Goal: Navigation & Orientation: Find specific page/section

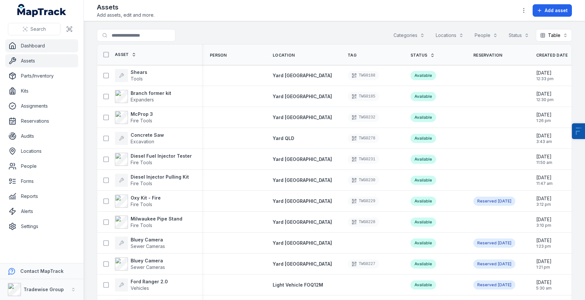
click at [47, 44] on link "Dashboard" at bounding box center [41, 45] width 73 height 13
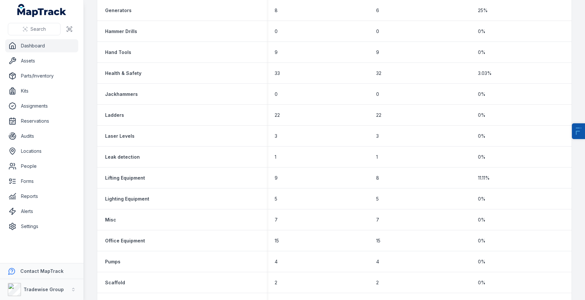
scroll to position [686, 0]
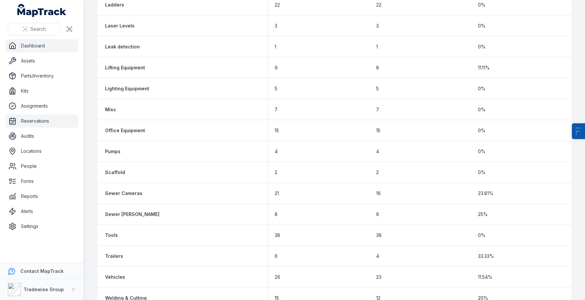
click at [38, 121] on link "Reservations" at bounding box center [41, 120] width 73 height 13
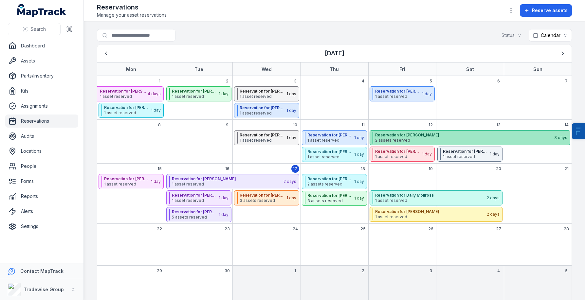
click at [395, 138] on span "2 assets reserved" at bounding box center [464, 140] width 178 height 5
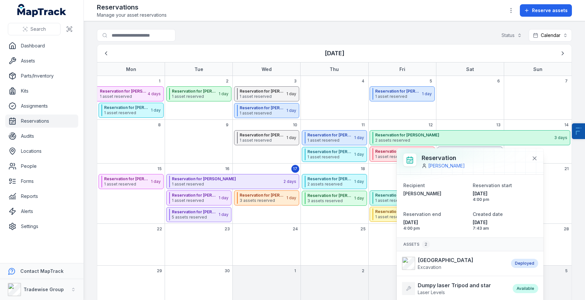
click at [362, 27] on main "Search for reservations Status Calendar ******** [DATE] Mon Tue Wed Thu Fri Sat…" at bounding box center [334, 160] width 501 height 279
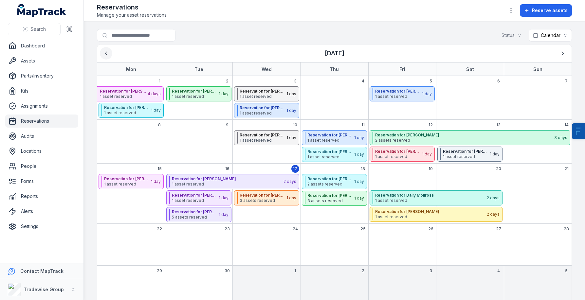
click at [106, 58] on button "Previous" at bounding box center [106, 53] width 12 height 12
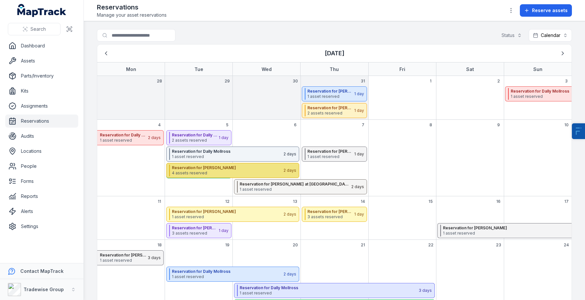
click at [221, 164] on div "Reservation for [PERSON_NAME] 4 assets reserved 2 days" at bounding box center [232, 170] width 133 height 15
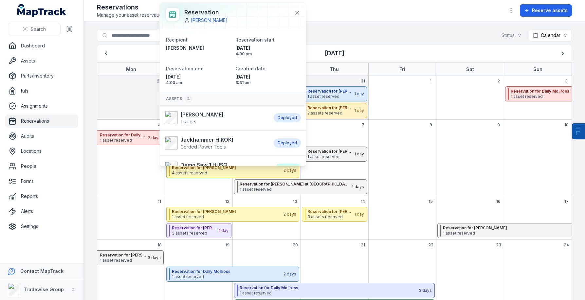
click at [91, 184] on main "Search for reservations Status Calendar ******** [DATE] Mon Tue Wed Thu Fri Sat…" at bounding box center [334, 160] width 501 height 279
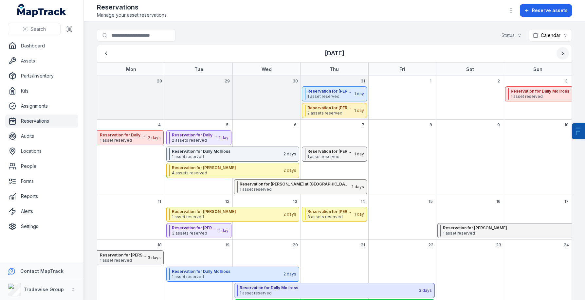
click at [561, 53] on icon "Next" at bounding box center [562, 53] width 7 height 7
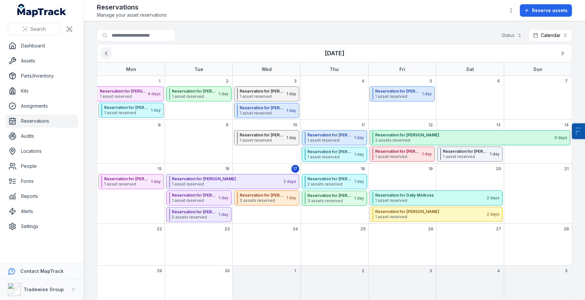
click at [100, 51] on button "Previous" at bounding box center [106, 53] width 12 height 12
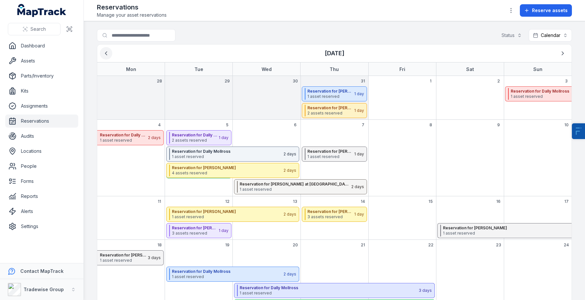
click at [100, 51] on button "Previous" at bounding box center [106, 53] width 12 height 12
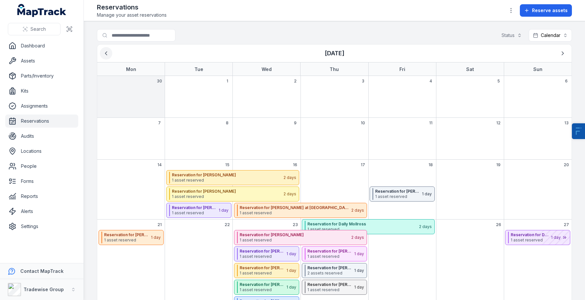
click at [100, 51] on button "Previous" at bounding box center [106, 53] width 12 height 12
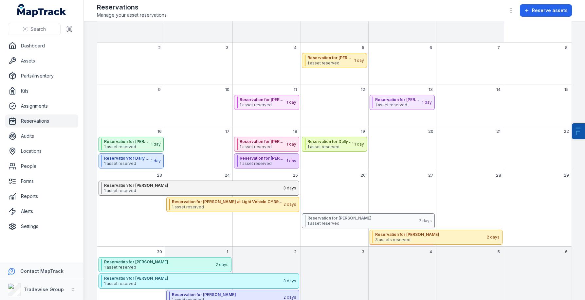
scroll to position [107, 0]
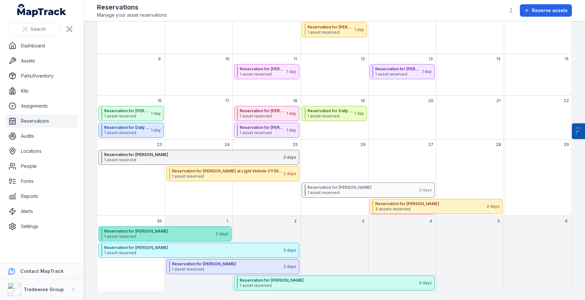
click at [202, 230] on strong "Reservation for [PERSON_NAME]" at bounding box center [159, 231] width 111 height 5
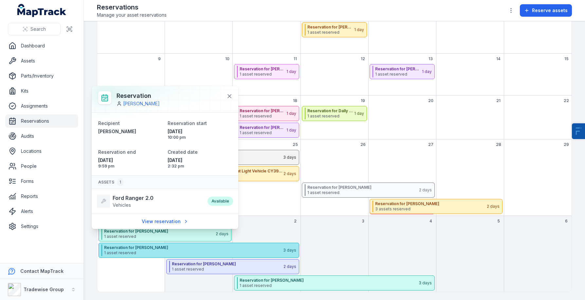
click at [167, 253] on span "1 asset reserved" at bounding box center [193, 252] width 178 height 5
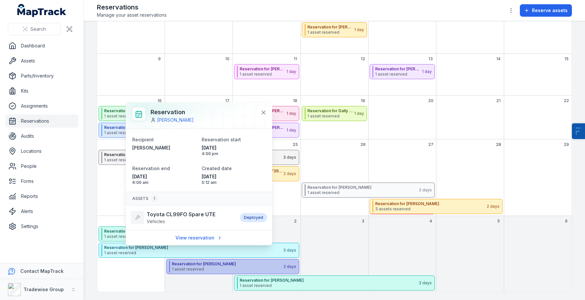
click at [222, 267] on span "1 asset reserved" at bounding box center [227, 269] width 111 height 5
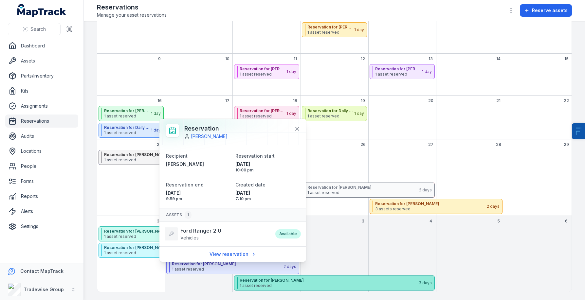
click at [251, 282] on strong "Reservation for [PERSON_NAME]" at bounding box center [328, 280] width 178 height 5
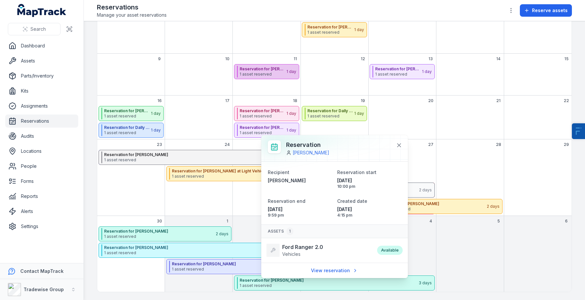
click at [269, 75] on span "1 asset reserved" at bounding box center [262, 74] width 46 height 5
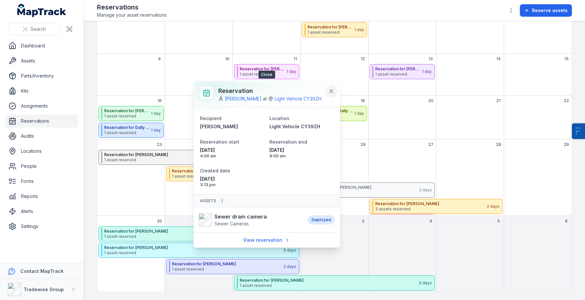
click at [329, 86] on button at bounding box center [331, 91] width 12 height 12
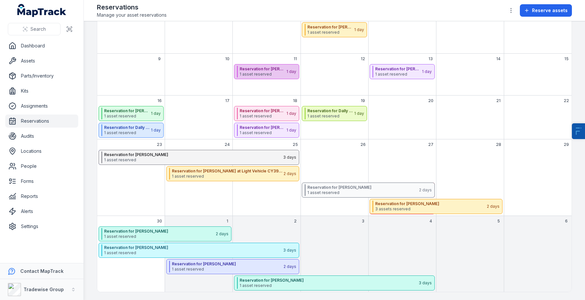
click at [272, 68] on strong "Reservation for [PERSON_NAME] at Light Vehicle CY39ZH" at bounding box center [262, 68] width 46 height 5
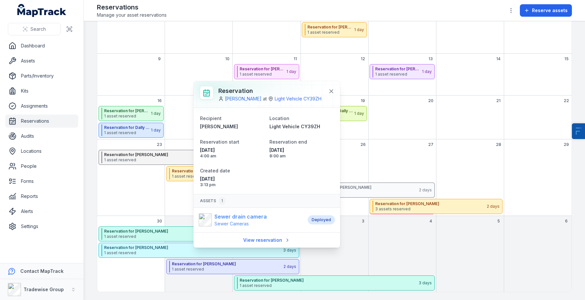
click at [257, 223] on span "Sewer Cameras" at bounding box center [240, 223] width 52 height 7
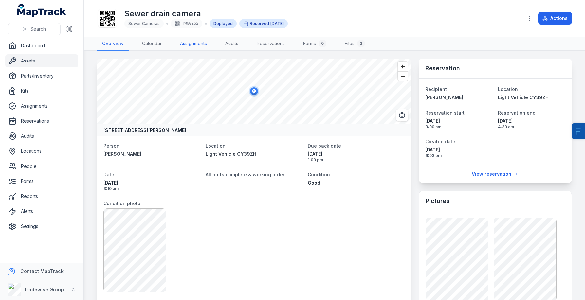
click at [190, 43] on link "Assignments" at bounding box center [193, 44] width 37 height 14
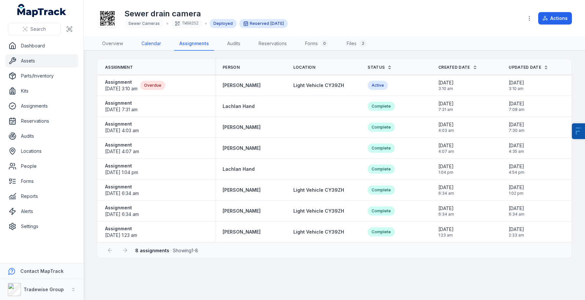
click at [155, 42] on link "Calendar" at bounding box center [151, 44] width 30 height 14
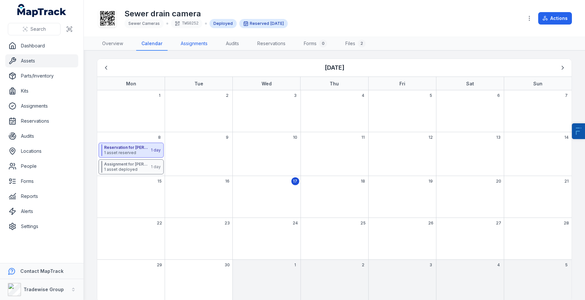
click at [177, 41] on link "Assignments" at bounding box center [193, 44] width 37 height 14
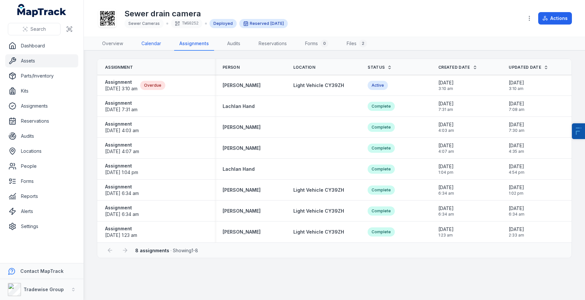
click at [149, 43] on link "Calendar" at bounding box center [151, 44] width 30 height 14
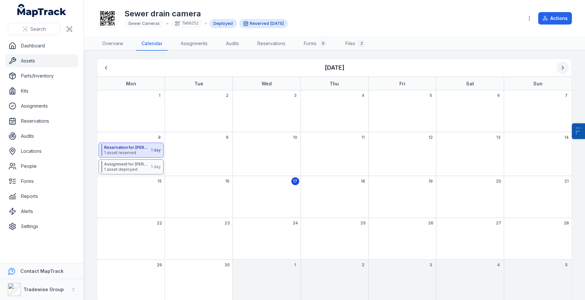
click at [559, 65] on button "Next" at bounding box center [562, 67] width 12 height 12
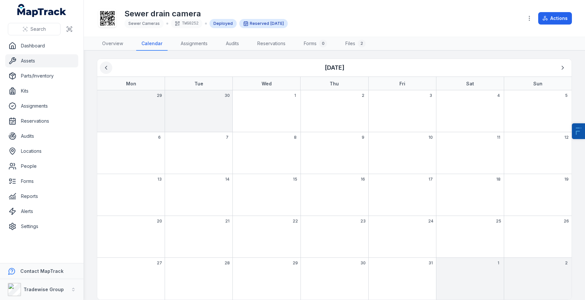
click at [105, 69] on icon "Previous" at bounding box center [106, 67] width 7 height 7
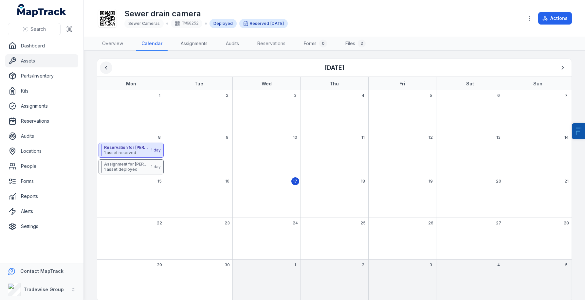
click at [105, 69] on icon "Previous" at bounding box center [106, 67] width 7 height 7
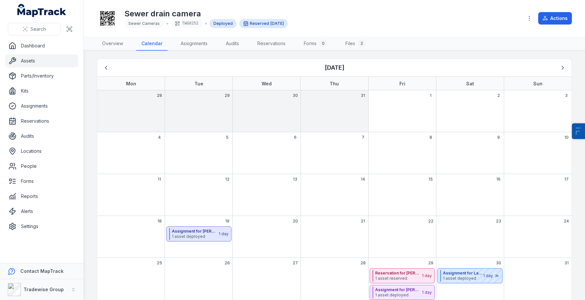
scroll to position [10, 0]
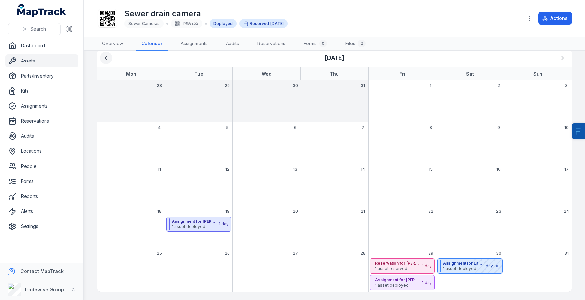
click at [105, 55] on icon "Previous" at bounding box center [106, 58] width 7 height 7
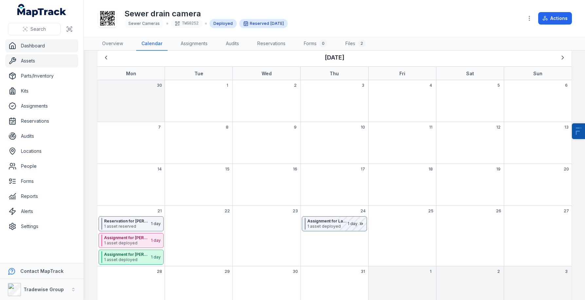
click at [58, 46] on link "Dashboard" at bounding box center [41, 45] width 73 height 13
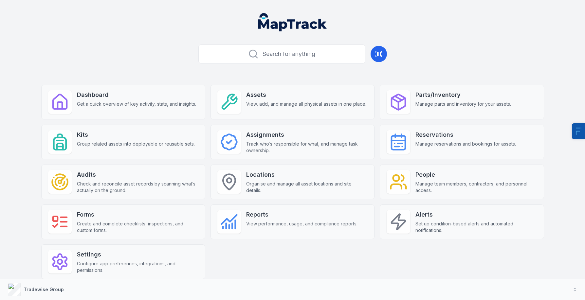
click at [63, 290] on button "Tradewise Group" at bounding box center [292, 289] width 585 height 21
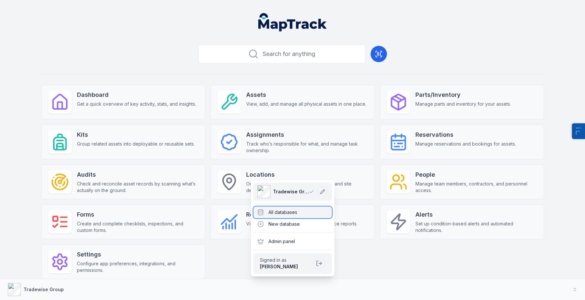
click at [281, 210] on div "All databases" at bounding box center [292, 212] width 79 height 12
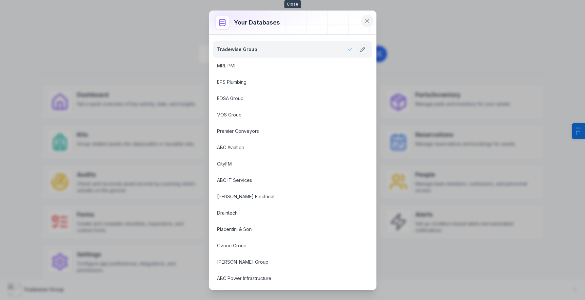
click at [367, 19] on icon at bounding box center [367, 21] width 7 height 7
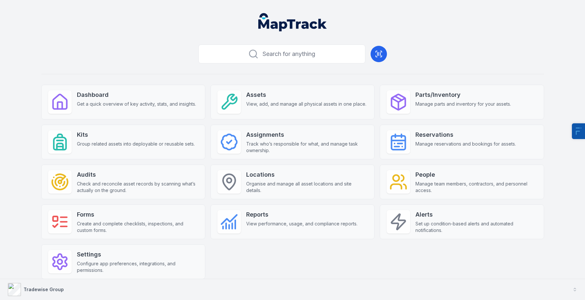
click at [44, 281] on button "Tradewise Group" at bounding box center [292, 289] width 585 height 21
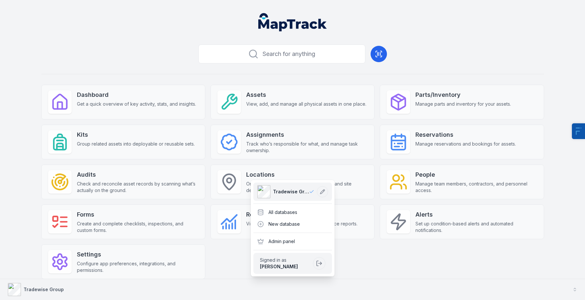
click at [37, 291] on strong "Tradewise Group" at bounding box center [44, 290] width 40 height 6
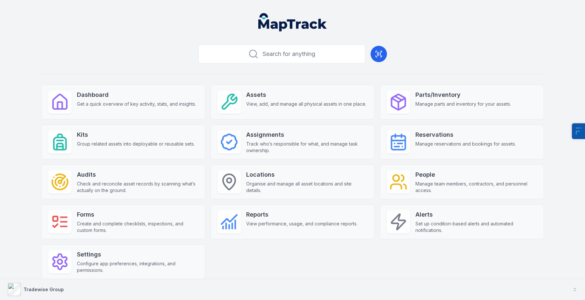
click at [66, 290] on button "Tradewise Group" at bounding box center [292, 289] width 585 height 21
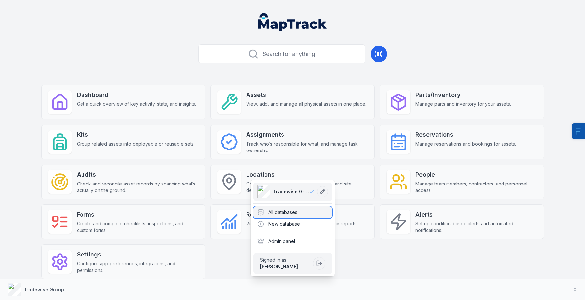
click at [277, 211] on div "All databases" at bounding box center [292, 212] width 79 height 12
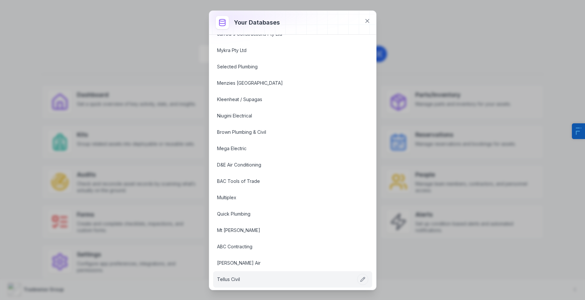
scroll to position [424, 0]
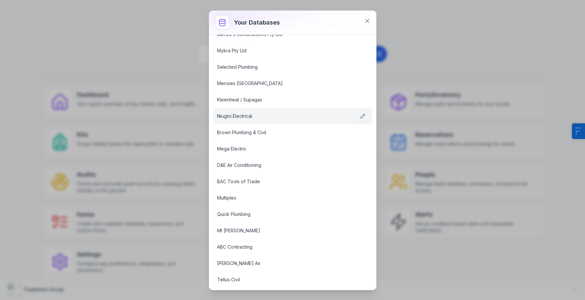
click at [237, 115] on link "Niugini Electrical" at bounding box center [284, 116] width 135 height 7
